Goal: Find contact information: Find contact information

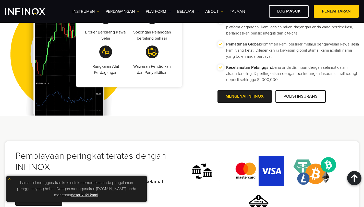
scroll to position [1267, 0]
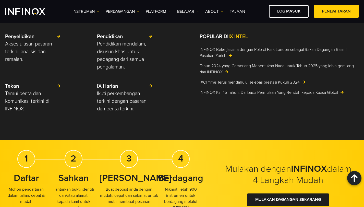
scroll to position [0, 0]
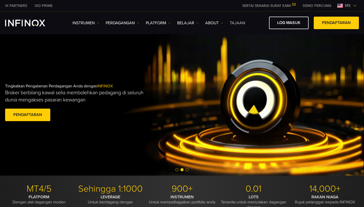
click at [238, 24] on link "Tajaan" at bounding box center [237, 23] width 15 height 6
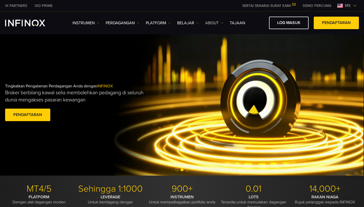
click at [216, 21] on link "ABOUT" at bounding box center [214, 23] width 18 height 6
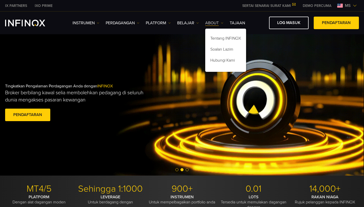
click at [221, 22] on link "ABOUT" at bounding box center [214, 23] width 18 height 6
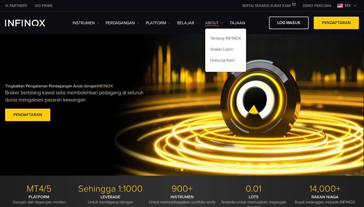
click at [221, 22] on img at bounding box center [222, 23] width 3 height 3
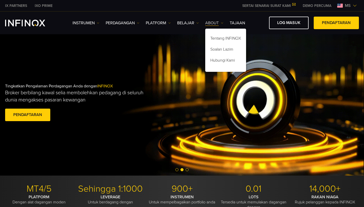
click at [221, 22] on img at bounding box center [222, 23] width 3 height 3
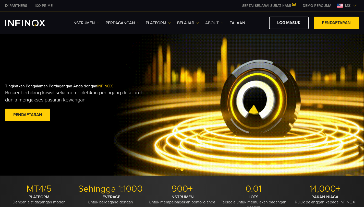
click at [221, 22] on img at bounding box center [222, 23] width 3 height 3
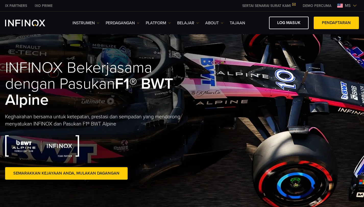
click at [277, 6] on link "SERTAI SENARAI SURAT KAMI" at bounding box center [269, 6] width 61 height 4
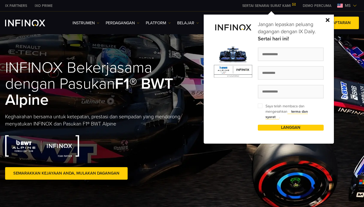
click at [328, 20] on img at bounding box center [328, 20] width 4 height 4
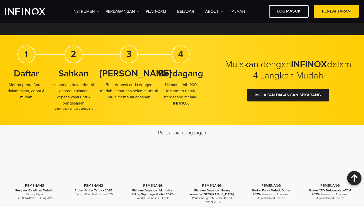
scroll to position [970, 0]
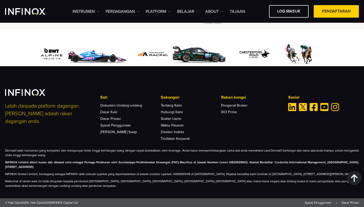
click at [174, 114] on li "Soalan Lazim" at bounding box center [191, 117] width 60 height 7
click at [174, 110] on link "Hubungi Kami" at bounding box center [172, 112] width 22 height 4
